Goal: Find specific page/section: Find specific page/section

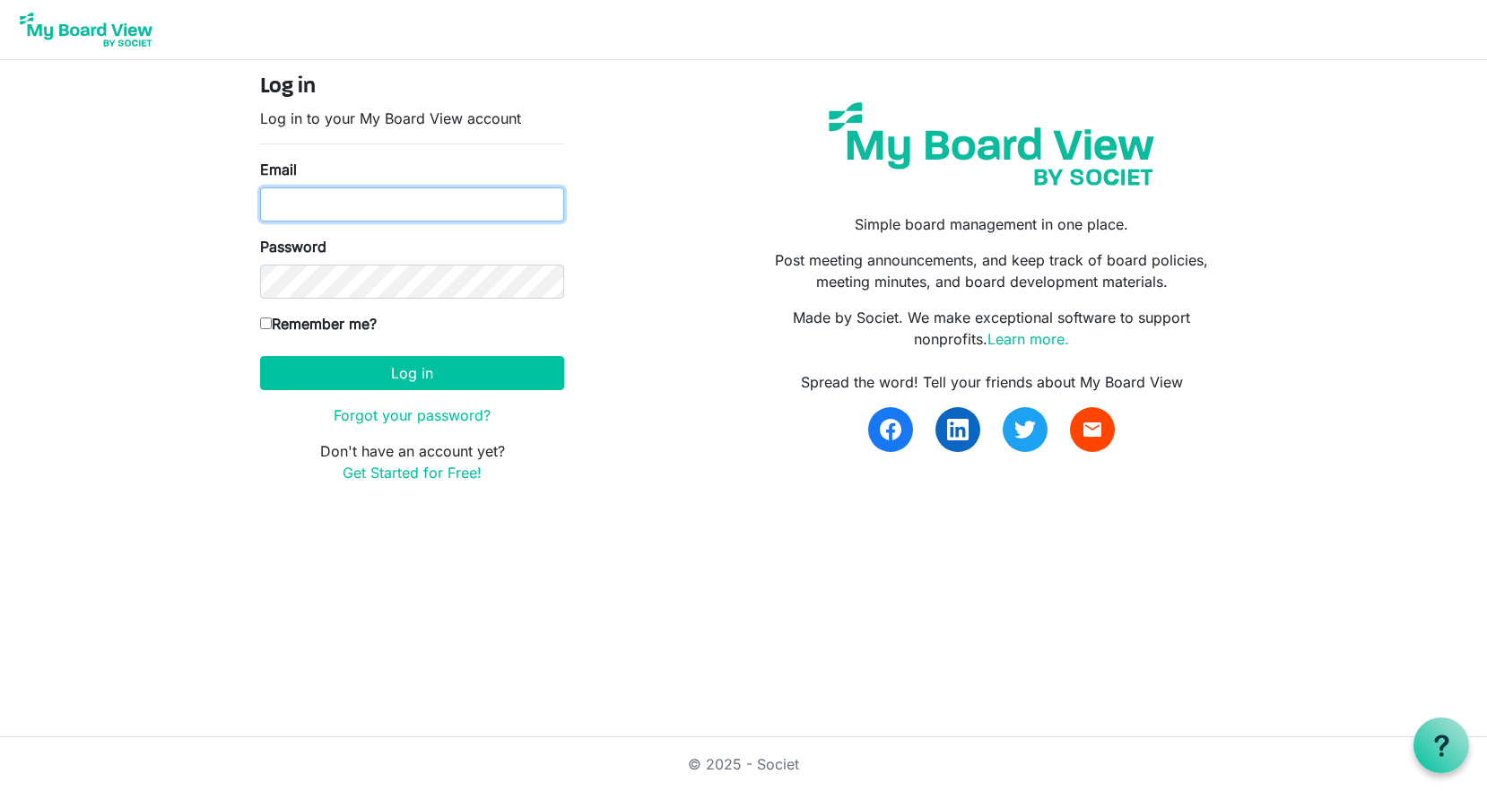
type input "rbeckerle@nealsettle.com"
click at [267, 327] on input "Remember me?" at bounding box center [266, 324] width 12 height 12
checkbox input "true"
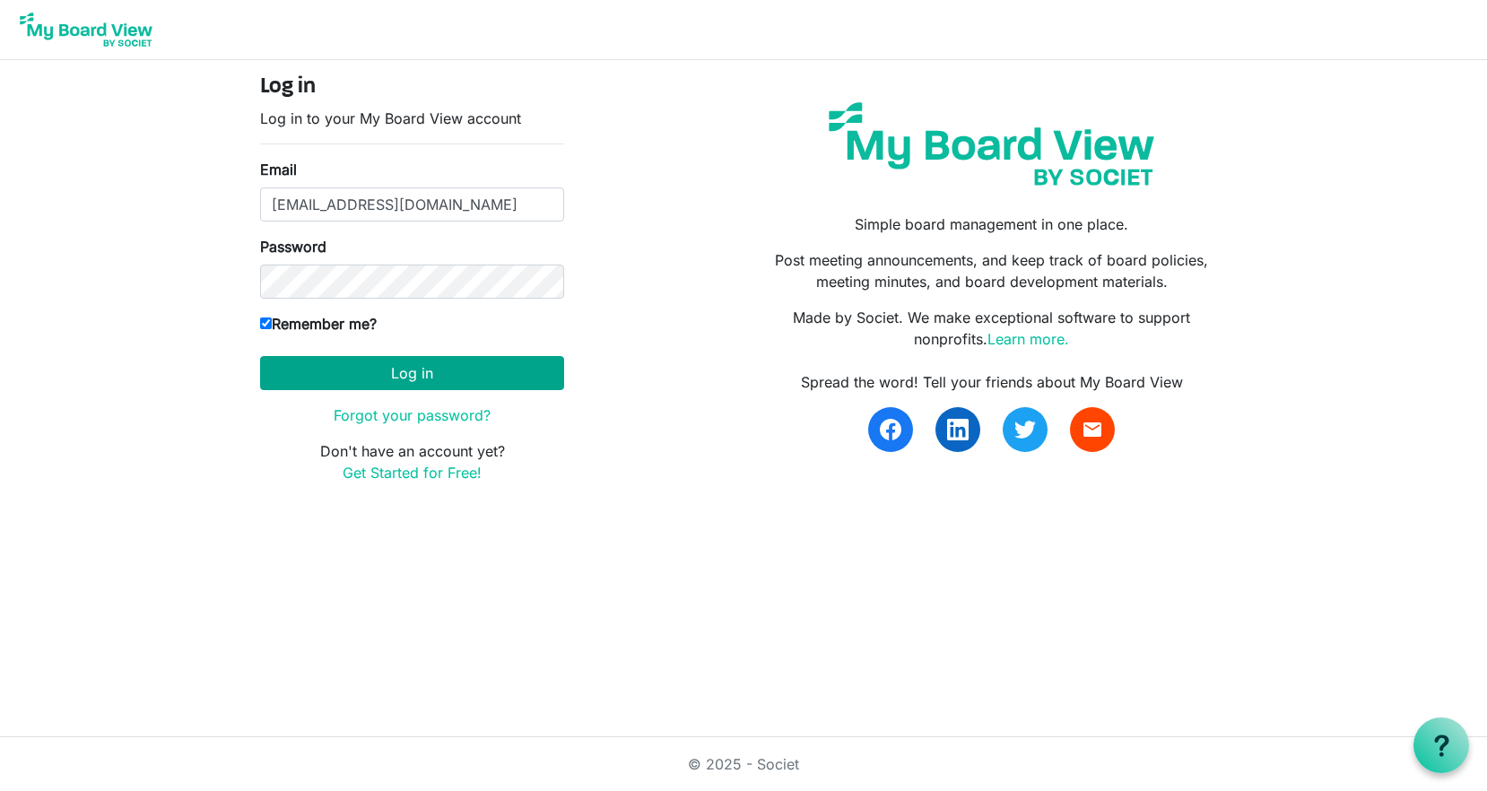
click at [438, 370] on button "Log in" at bounding box center [412, 373] width 304 height 34
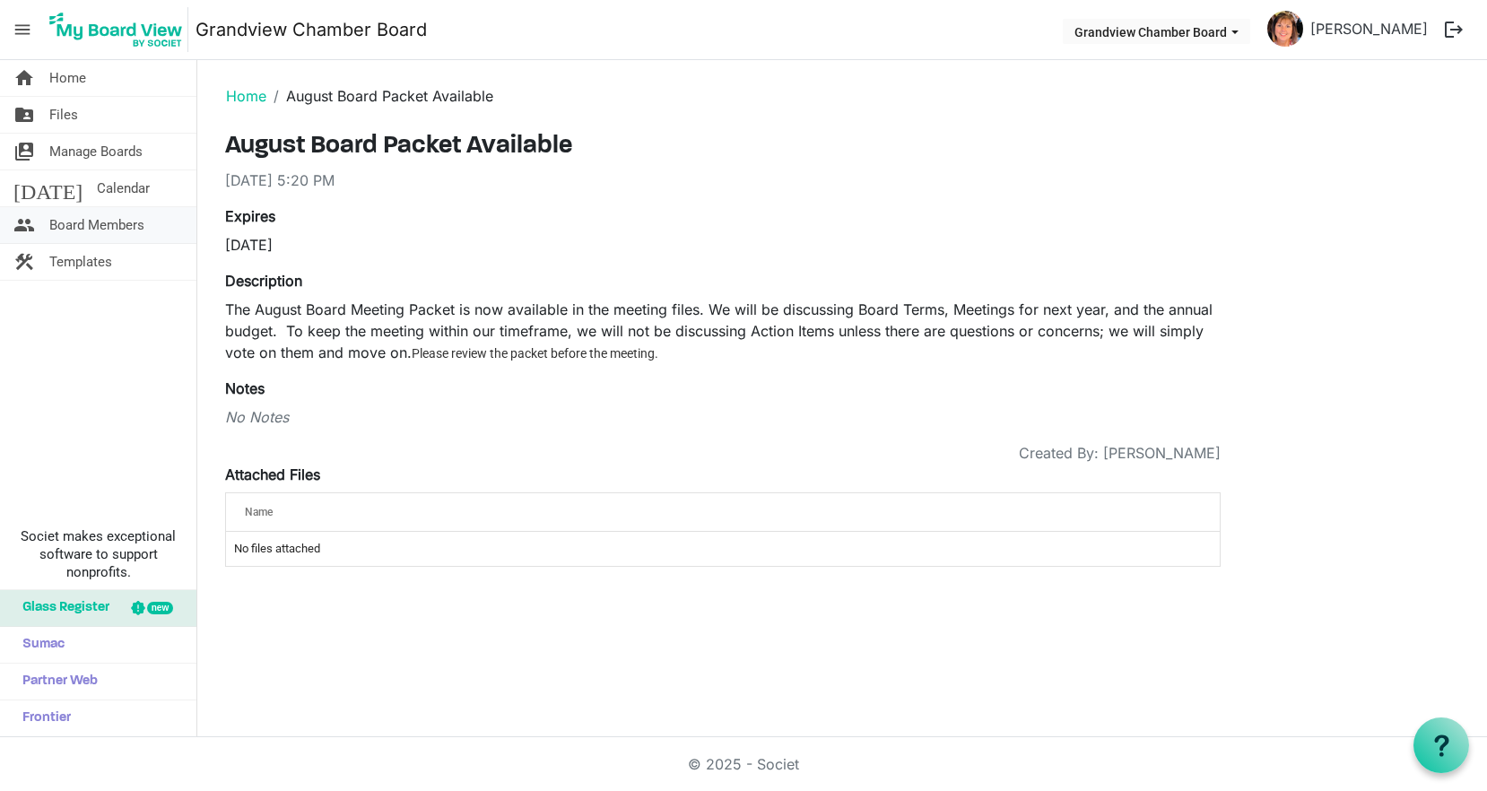
click at [65, 226] on span "Board Members" at bounding box center [96, 225] width 95 height 36
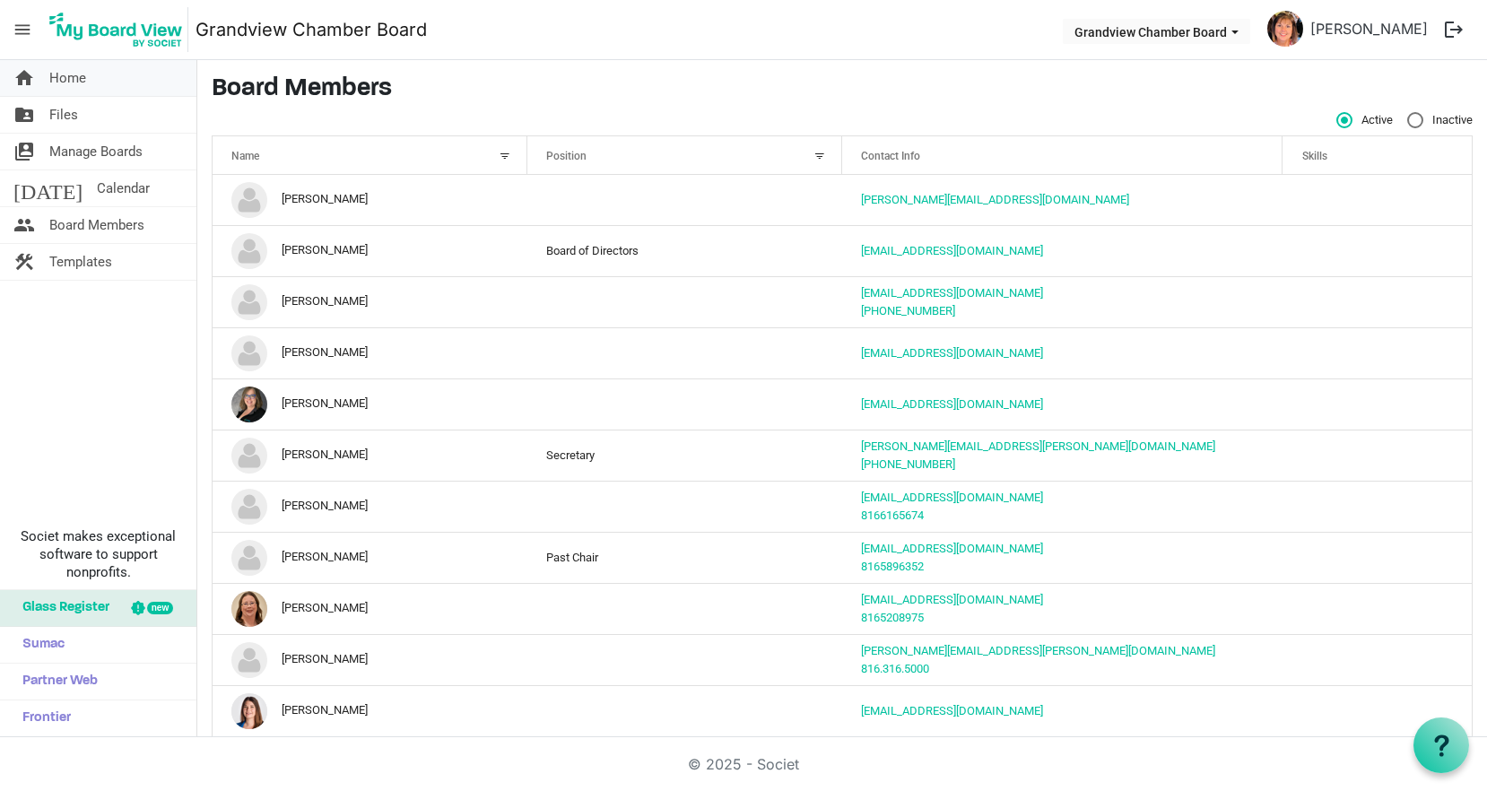
drag, startPoint x: 62, startPoint y: 73, endPoint x: 57, endPoint y: 89, distance: 16.8
click at [62, 73] on span "Home" at bounding box center [67, 78] width 37 height 36
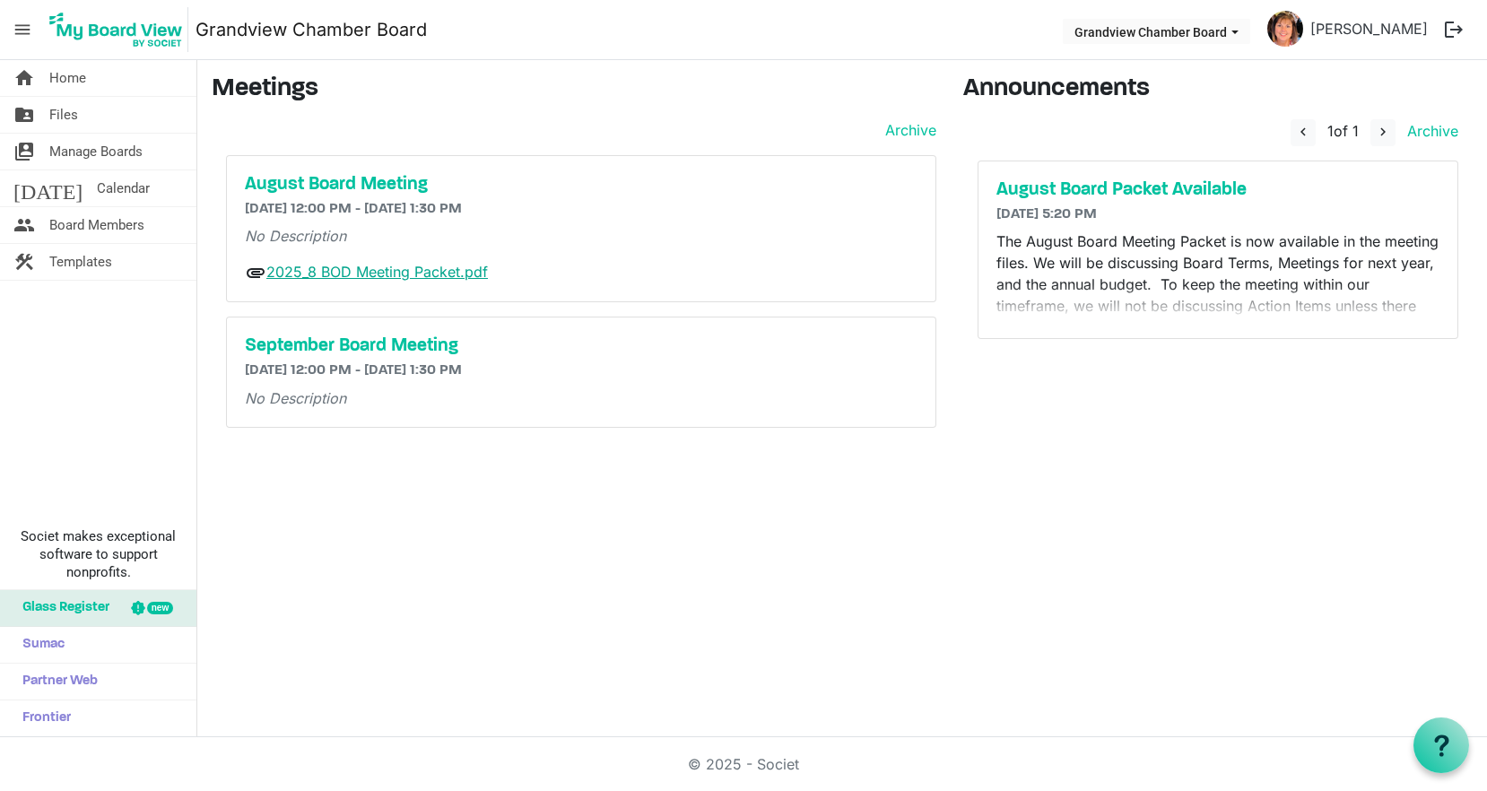
click at [340, 269] on link "2025_8 BOD Meeting Packet.pdf" at bounding box center [377, 272] width 222 height 18
